Goal: Task Accomplishment & Management: Manage account settings

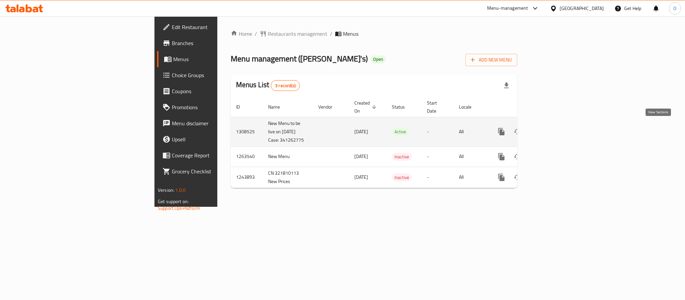
click at [554, 128] on icon "enhanced table" at bounding box center [550, 132] width 8 height 8
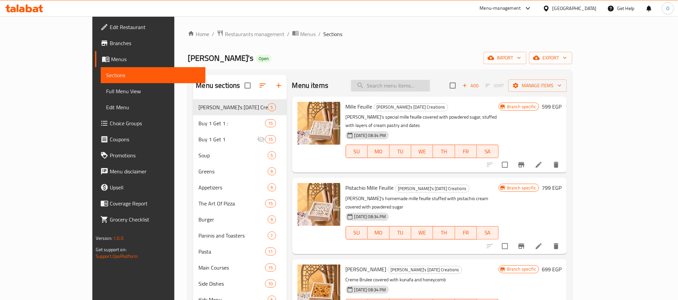
paste input "654388"
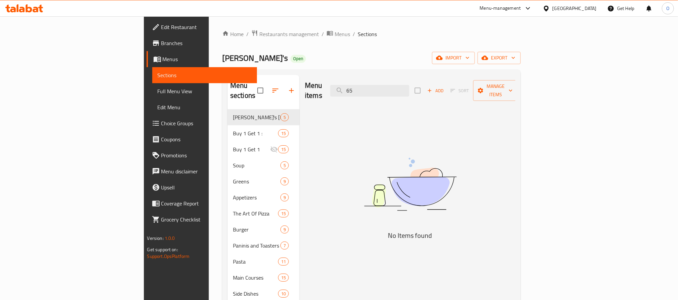
type input "6"
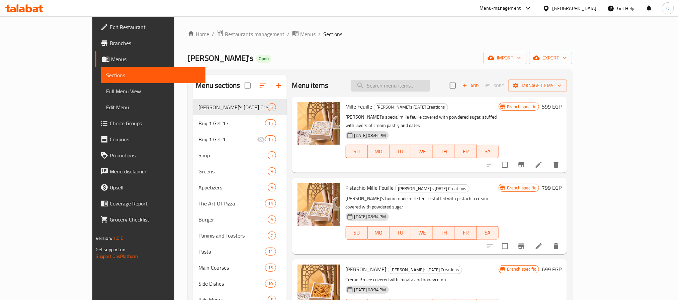
click at [429, 86] on input "search" at bounding box center [390, 86] width 79 height 12
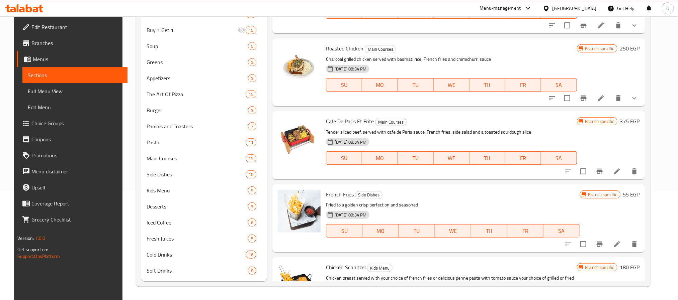
scroll to position [847, 0]
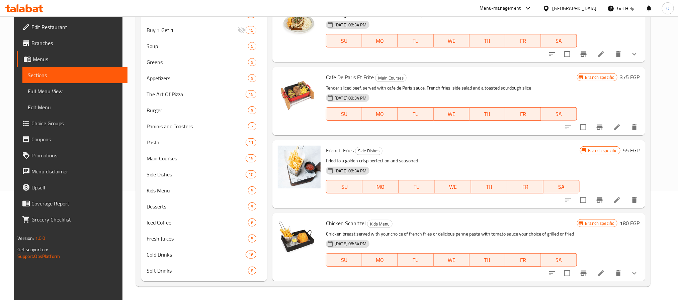
type input "fries"
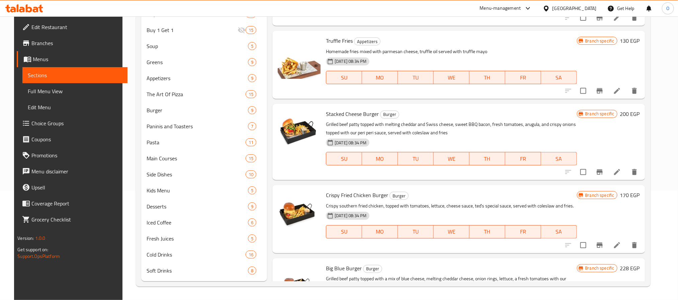
scroll to position [0, 0]
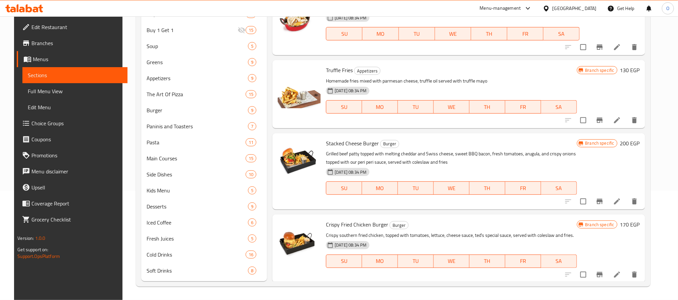
click at [46, 119] on span "Choice Groups" at bounding box center [76, 123] width 90 height 8
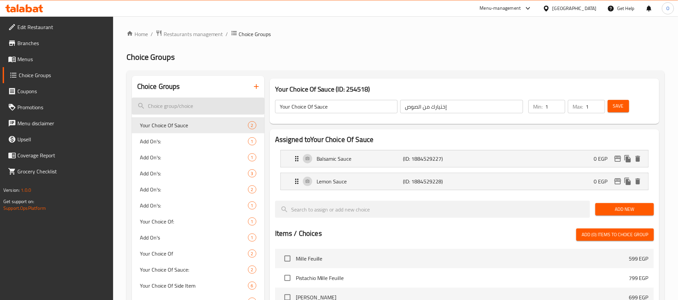
click at [217, 110] on input "search" at bounding box center [198, 106] width 132 height 17
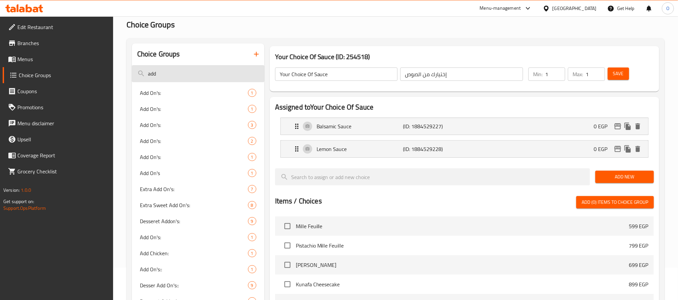
scroll to position [50, 0]
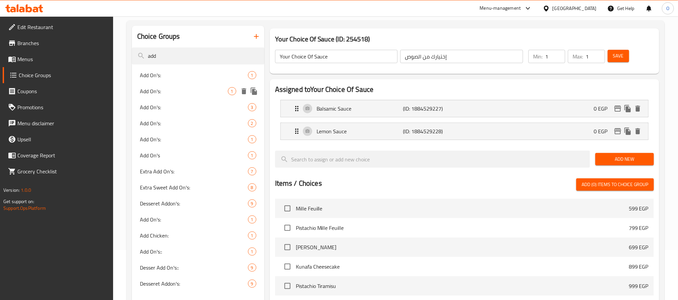
type input "add"
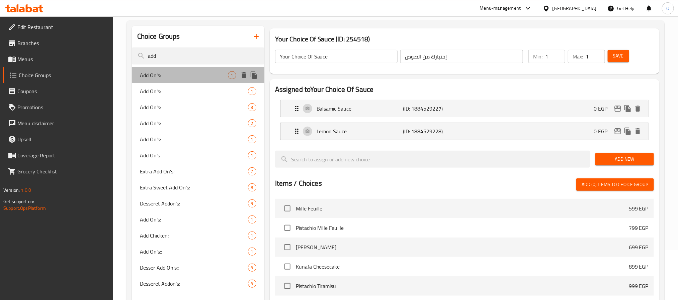
click at [153, 72] on span "Add On's:" at bounding box center [184, 75] width 88 height 8
type input "Add On's:"
type input "الإضافات:"
type input "0"
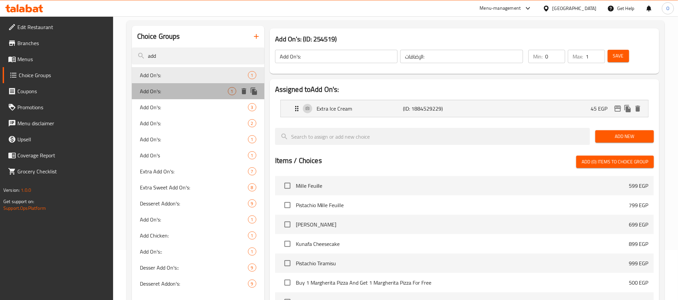
click at [154, 92] on span "Add On's:" at bounding box center [184, 91] width 88 height 8
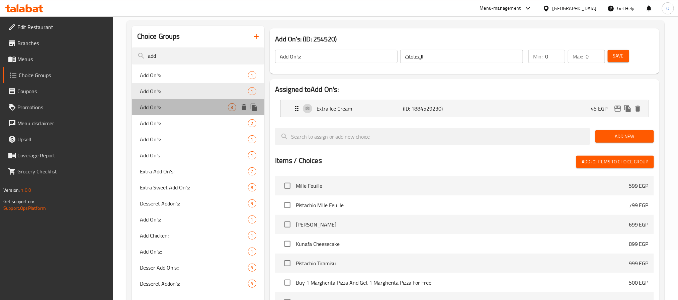
click at [154, 104] on span "Add On's:" at bounding box center [184, 107] width 88 height 8
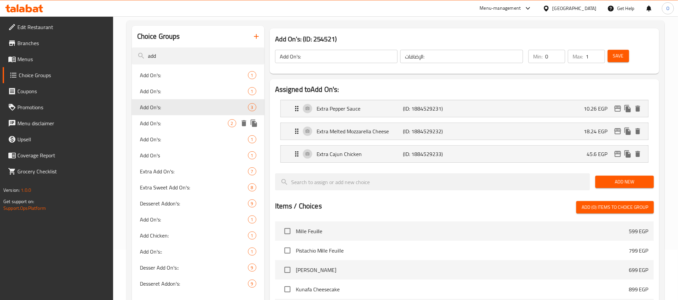
click at [153, 123] on span "Add On's:" at bounding box center [184, 123] width 88 height 8
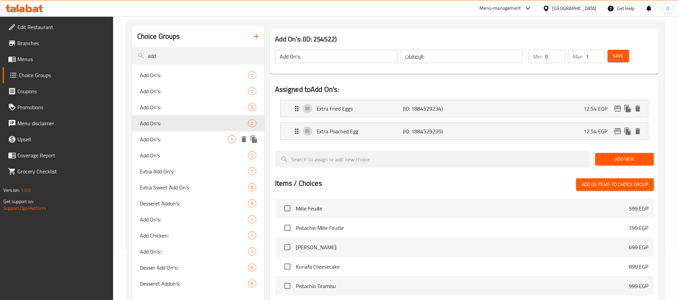
click at [157, 135] on span "Add On's:" at bounding box center [184, 139] width 88 height 8
type input "0"
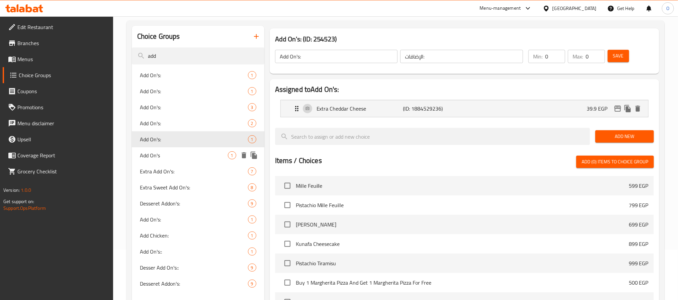
click at [159, 152] on span "Add On's" at bounding box center [184, 156] width 88 height 8
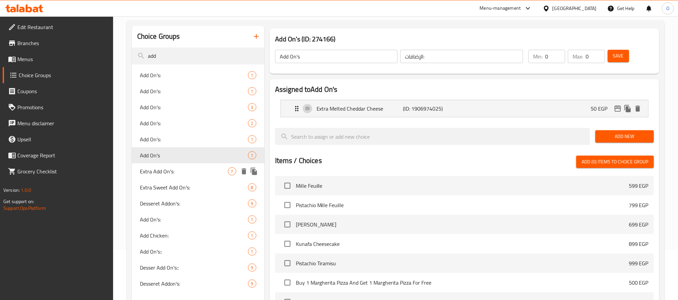
click at [169, 171] on span "Extra Add On's:" at bounding box center [184, 172] width 88 height 8
type input "Extra Add On's:"
type input "إضافات إكسترا:"
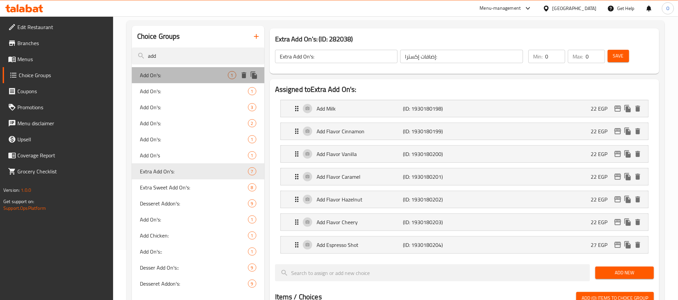
click at [158, 75] on span "Add On's:" at bounding box center [184, 75] width 88 height 8
type input "Add On's:"
type input "الإضافات:"
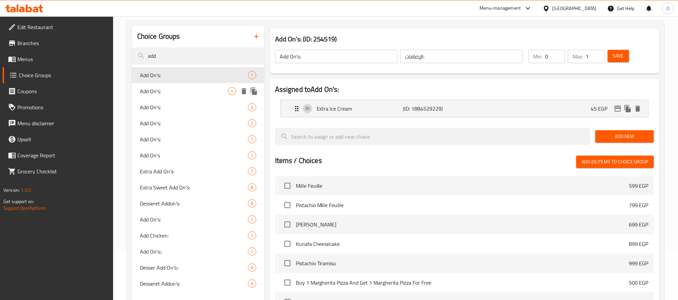
click at [168, 92] on span "Add On's:" at bounding box center [184, 91] width 88 height 8
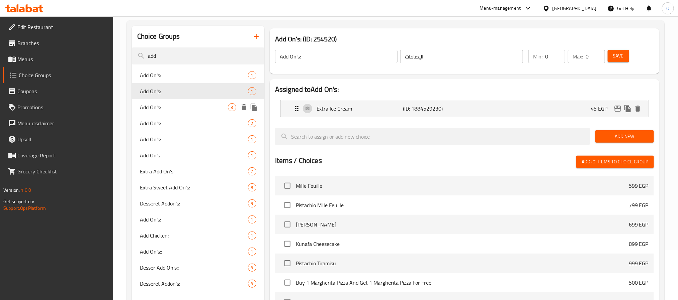
click at [172, 105] on span "Add On's:" at bounding box center [184, 107] width 88 height 8
type input "1"
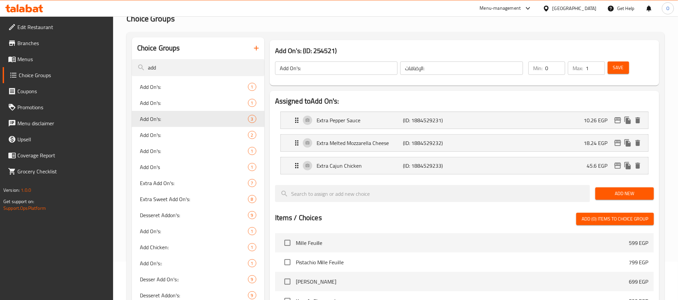
scroll to position [0, 0]
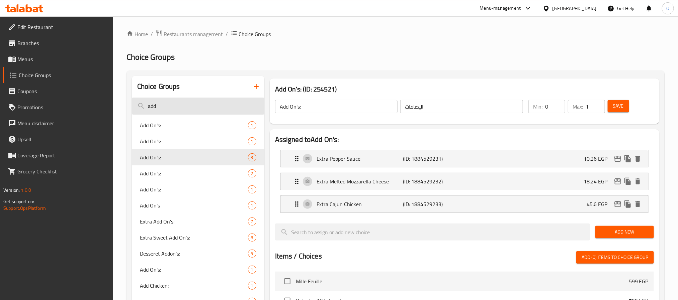
click at [191, 109] on input "add" at bounding box center [198, 106] width 132 height 17
paste input "Add Bread With Welish Rabbit"
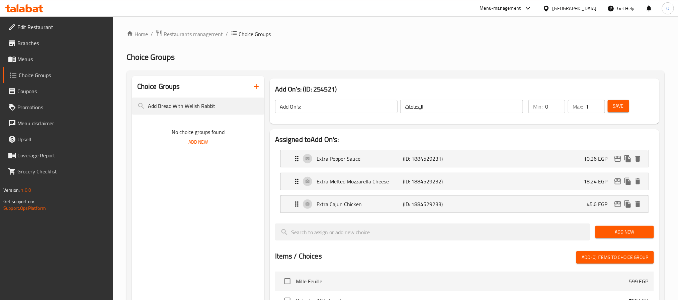
drag, startPoint x: 158, startPoint y: 108, endPoint x: 85, endPoint y: 119, distance: 73.0
click at [85, 119] on div "Edit Restaurant Branches Menus Choice Groups Coupons Promotions Menu disclaimer…" at bounding box center [339, 269] width 678 height 507
click at [219, 110] on input "Bread With Welish Rabbit" at bounding box center [198, 106] width 132 height 17
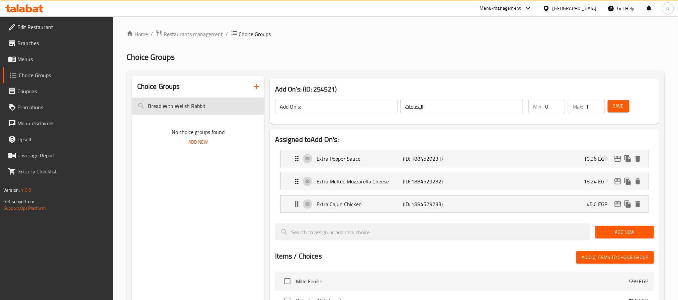
paste input "Sauce Marinara"
drag, startPoint x: 163, startPoint y: 106, endPoint x: 45, endPoint y: 129, distance: 119.3
click at [45, 129] on div "Edit Restaurant Branches Menus Choice Groups Coupons Promotions Menu disclaimer…" at bounding box center [339, 269] width 678 height 507
click at [205, 105] on input "Marinara" at bounding box center [198, 106] width 132 height 17
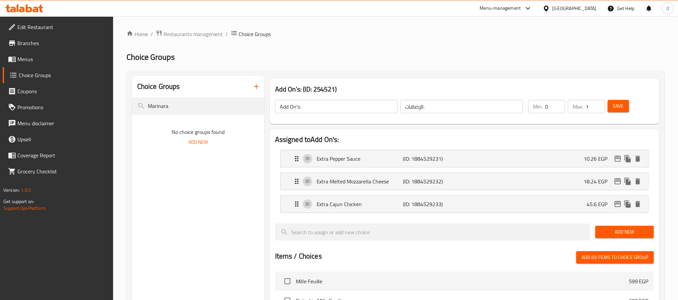
type input "Marinara"
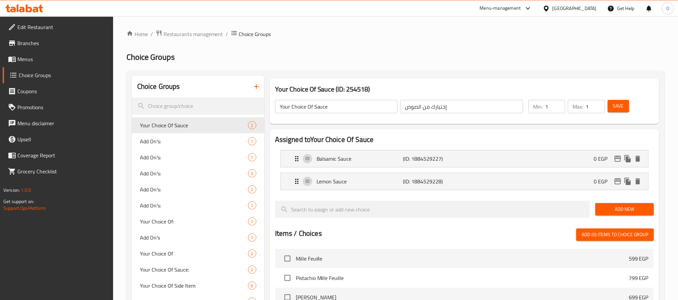
click at [42, 60] on span "Menus" at bounding box center [62, 59] width 90 height 8
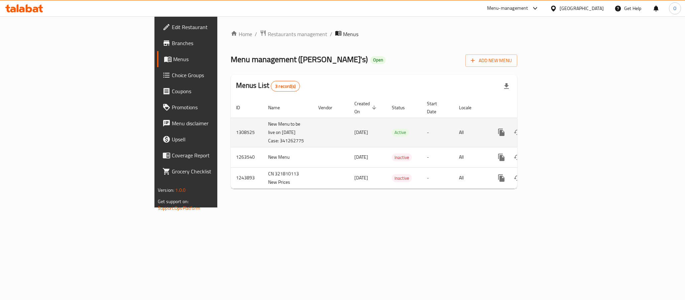
click at [554, 128] on icon "enhanced table" at bounding box center [550, 132] width 8 height 8
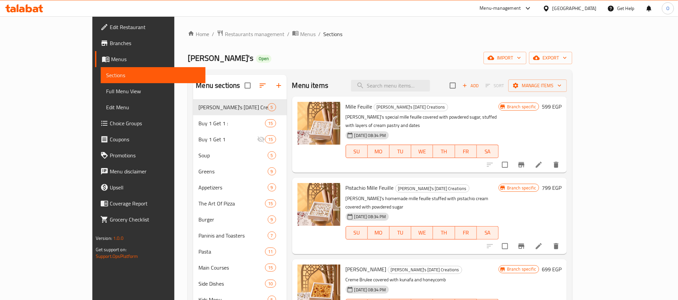
click at [400, 94] on div "Menu items Add Sort Manage items" at bounding box center [429, 86] width 275 height 22
click at [414, 85] on input "search" at bounding box center [390, 86] width 79 height 12
paste input "Marinara"
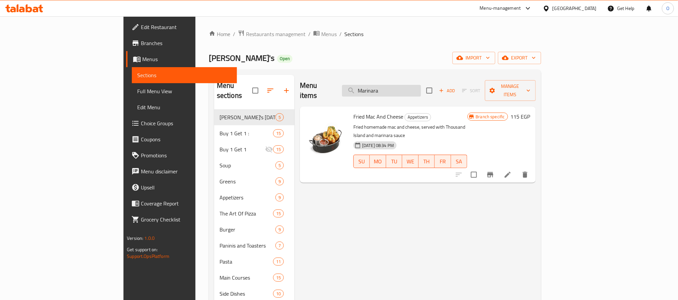
click at [421, 86] on input "Marinara" at bounding box center [381, 91] width 79 height 12
paste input "Ranch"
click at [421, 86] on input "Marinara" at bounding box center [381, 91] width 79 height 12
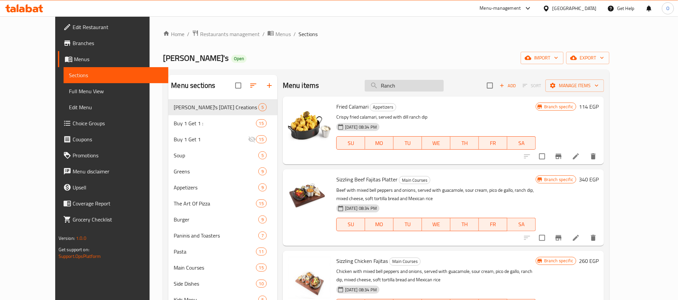
click at [426, 82] on input "Ranch" at bounding box center [404, 86] width 79 height 12
paste input "Lemon Mint"
click at [426, 82] on input "Ranch" at bounding box center [404, 86] width 79 height 12
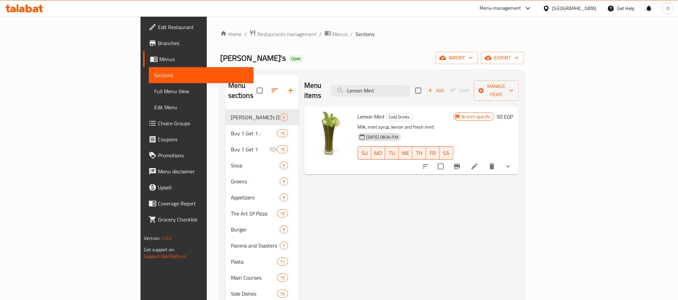
click at [445, 78] on div "Menu items Lemon Mint Add Sort Manage items" at bounding box center [411, 91] width 214 height 32
click at [410, 85] on input "Lemon Mint" at bounding box center [370, 91] width 79 height 12
paste input "Kiwi Kick New"
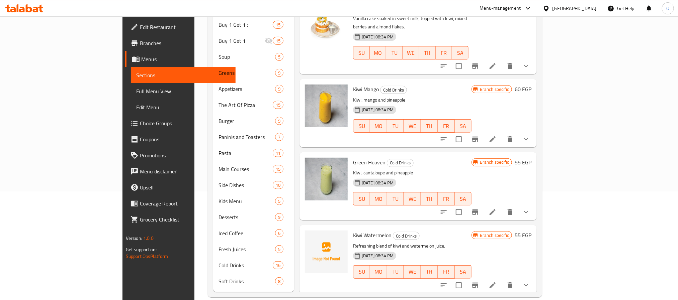
scroll to position [109, 0]
type input "Kiwi"
